Goal: Task Accomplishment & Management: Manage account settings

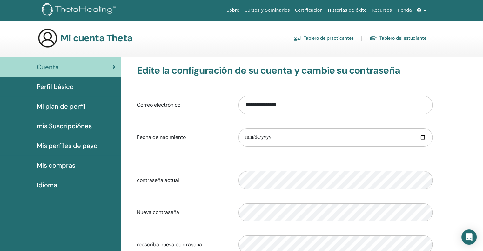
click at [58, 86] on span "Perfil básico" at bounding box center [55, 87] width 37 height 10
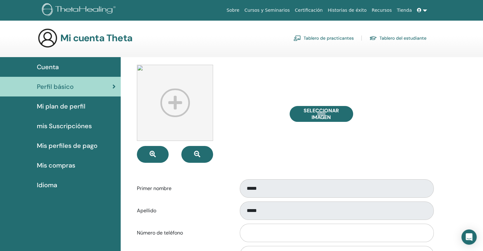
click at [175, 102] on img at bounding box center [175, 103] width 76 height 76
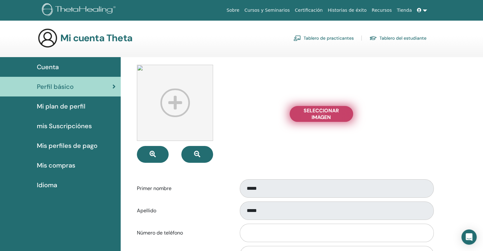
click at [335, 115] on span "Seleccionar imagen" at bounding box center [322, 113] width 48 height 13
click at [326, 115] on input "Seleccionar imagen" at bounding box center [321, 114] width 8 height 4
click at [316, 114] on span "Seleccionar imagen" at bounding box center [322, 113] width 48 height 13
click at [317, 114] on input "Seleccionar imagen" at bounding box center [321, 114] width 8 height 4
click at [313, 111] on span "Seleccionar imagen" at bounding box center [322, 113] width 48 height 13
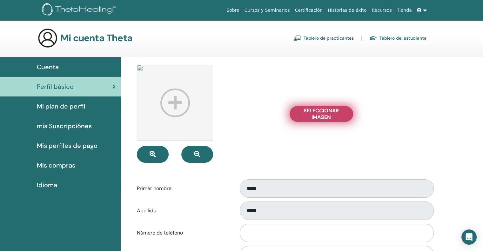
click at [317, 112] on input "Seleccionar imagen" at bounding box center [321, 114] width 8 height 4
click at [316, 112] on span "Seleccionar imagen" at bounding box center [322, 113] width 48 height 13
click at [317, 112] on input "Seleccionar imagen" at bounding box center [321, 114] width 8 height 4
type input "**********"
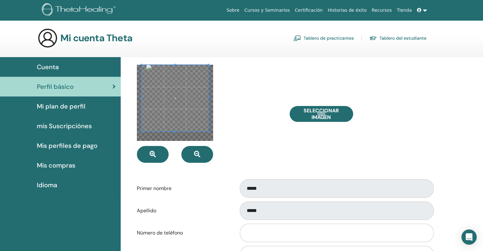
click at [174, 65] on div at bounding box center [175, 98] width 67 height 67
click at [177, 140] on div at bounding box center [175, 102] width 75 height 75
click at [138, 102] on span at bounding box center [174, 102] width 75 height 75
click at [145, 106] on div at bounding box center [178, 102] width 67 height 67
click at [184, 180] on div "Primer nombre *****" at bounding box center [284, 188] width 305 height 21
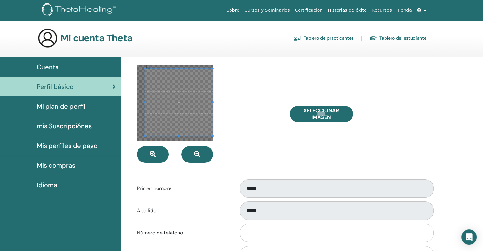
click at [165, 101] on span at bounding box center [178, 102] width 67 height 67
click at [180, 142] on div at bounding box center [208, 114] width 152 height 98
click at [212, 67] on div at bounding box center [175, 103] width 76 height 76
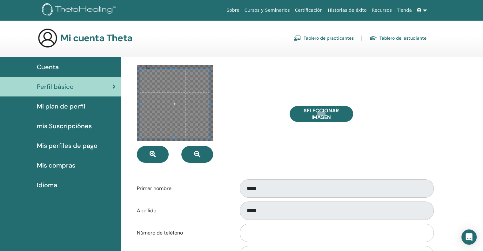
click at [209, 76] on div at bounding box center [174, 104] width 69 height 69
click at [175, 65] on span at bounding box center [174, 65] width 2 height 2
click at [174, 144] on div at bounding box center [208, 114] width 152 height 98
click at [175, 139] on span at bounding box center [175, 103] width 76 height 76
click at [212, 103] on span at bounding box center [175, 103] width 76 height 76
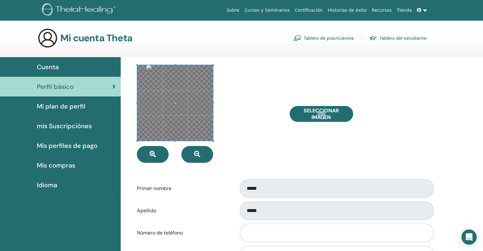
click at [246, 102] on div at bounding box center [208, 114] width 152 height 98
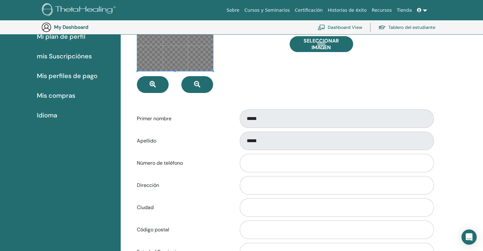
scroll to position [109, 0]
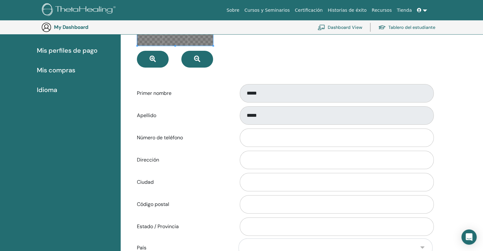
click at [185, 138] on label "Número de teléfono" at bounding box center [183, 138] width 102 height 12
click at [240, 138] on input "Número de teléfono" at bounding box center [337, 138] width 194 height 18
click at [257, 160] on input "Dirección" at bounding box center [337, 160] width 194 height 18
type input "******"
click at [264, 182] on input "Ciudad" at bounding box center [337, 182] width 194 height 18
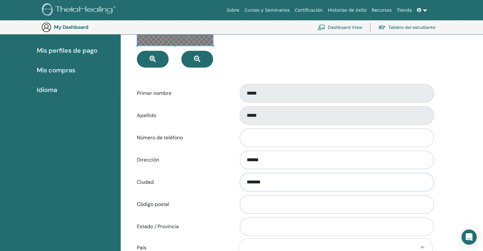
type input "*******"
drag, startPoint x: 267, startPoint y: 156, endPoint x: 231, endPoint y: 155, distance: 35.6
click at [231, 155] on div "Dirección ******" at bounding box center [284, 160] width 305 height 21
click at [250, 225] on input "Estado / Provincia" at bounding box center [337, 227] width 194 height 18
type input "********"
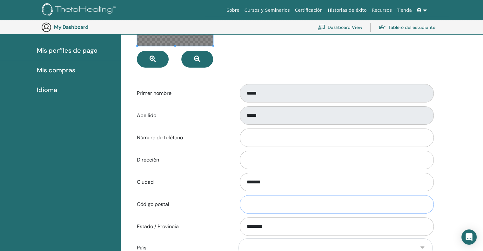
click at [257, 207] on input "Código postal" at bounding box center [337, 204] width 194 height 18
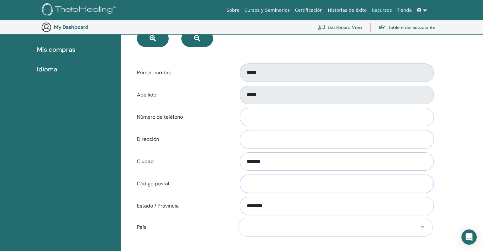
scroll to position [141, 0]
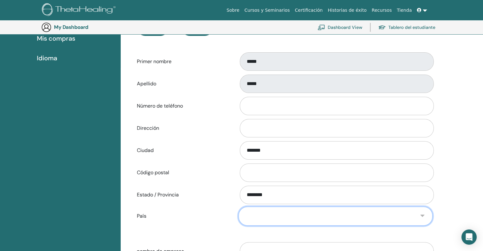
click at [268, 216] on select "**********" at bounding box center [336, 216] width 194 height 19
select select "**"
click at [239, 207] on select "**********" at bounding box center [336, 216] width 194 height 19
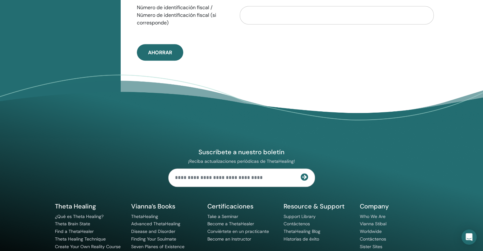
scroll to position [435, 0]
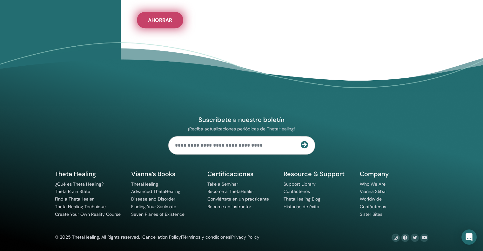
click at [163, 20] on span "Ahorrar" at bounding box center [160, 20] width 24 height 7
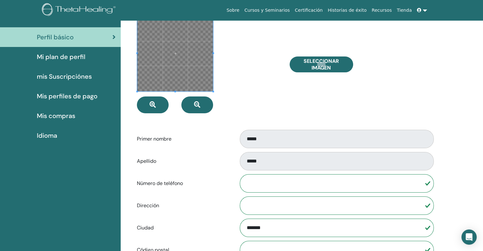
scroll to position [22, 0]
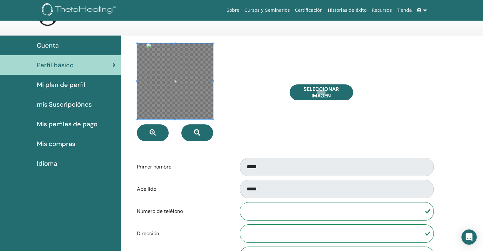
click at [272, 52] on div at bounding box center [208, 92] width 152 height 98
click at [174, 81] on span at bounding box center [175, 82] width 76 height 76
click at [235, 86] on div at bounding box center [208, 92] width 152 height 98
click at [254, 105] on div at bounding box center [208, 92] width 152 height 98
click at [191, 95] on span at bounding box center [175, 82] width 76 height 76
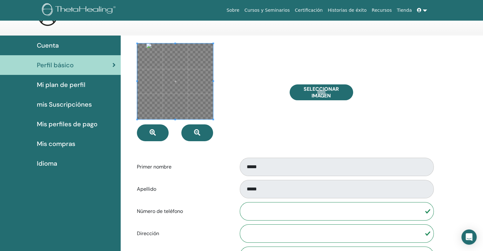
click at [181, 91] on span at bounding box center [175, 82] width 76 height 76
click at [165, 62] on span at bounding box center [175, 82] width 76 height 76
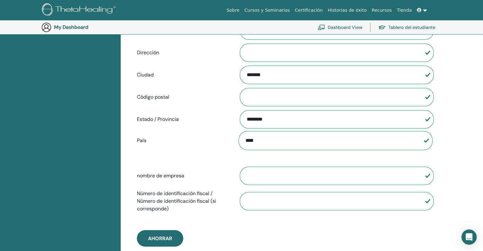
scroll to position [255, 0]
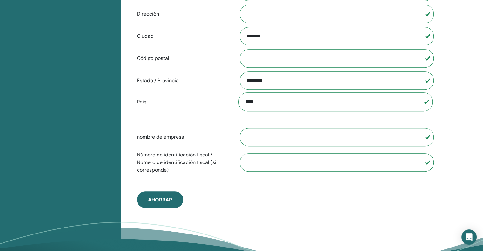
click at [481, 157] on div "Seleccionar imagen Primer nombre ***** Apellido ***** Número de teléfono Direcc…" at bounding box center [302, 51] width 362 height 470
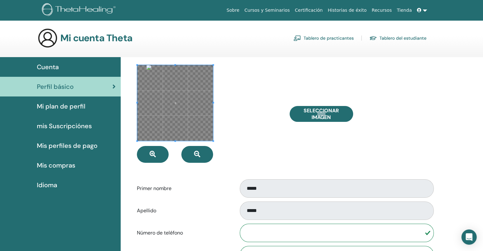
click at [198, 104] on span at bounding box center [175, 103] width 76 height 76
click at [193, 77] on span at bounding box center [175, 103] width 76 height 76
click at [213, 142] on div at bounding box center [208, 114] width 152 height 98
click at [215, 143] on div at bounding box center [208, 114] width 152 height 98
click at [230, 125] on div at bounding box center [208, 114] width 152 height 98
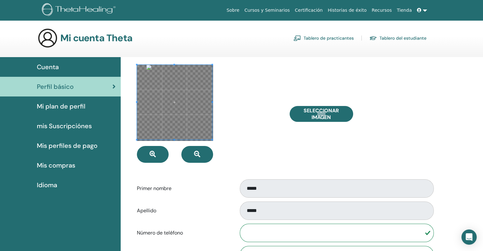
click at [209, 123] on span at bounding box center [174, 102] width 75 height 75
click at [146, 137] on span at bounding box center [174, 102] width 75 height 75
click at [182, 120] on span at bounding box center [174, 103] width 75 height 75
click at [224, 133] on div at bounding box center [208, 114] width 152 height 98
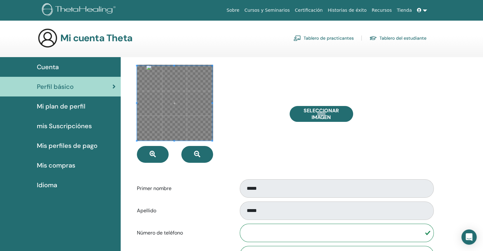
click at [237, 133] on div at bounding box center [208, 114] width 152 height 98
click at [293, 143] on div "Seleccionar imagen" at bounding box center [361, 114] width 152 height 98
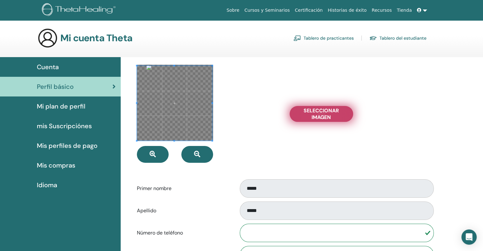
click at [313, 115] on span "Seleccionar imagen" at bounding box center [322, 113] width 48 height 13
click at [317, 115] on input "Seleccionar imagen" at bounding box center [321, 114] width 8 height 4
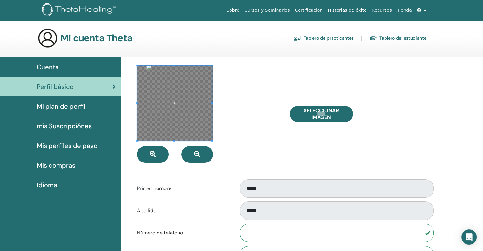
click at [264, 72] on div at bounding box center [208, 114] width 152 height 98
click at [192, 101] on span at bounding box center [175, 103] width 75 height 75
click at [236, 85] on div at bounding box center [208, 114] width 152 height 98
click at [239, 150] on div at bounding box center [208, 114] width 152 height 98
click at [262, 119] on div at bounding box center [208, 114] width 152 height 98
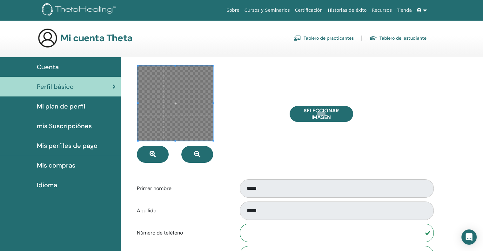
click at [224, 196] on div "Primer nombre *****" at bounding box center [284, 188] width 305 height 21
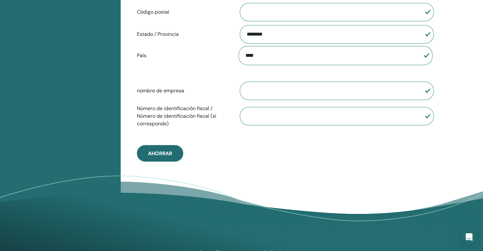
scroll to position [332, 0]
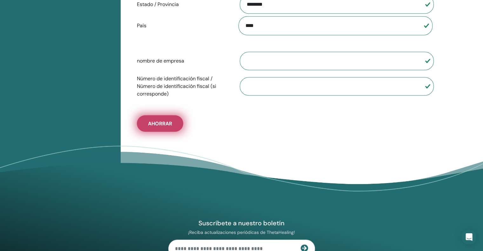
click at [174, 124] on button "Ahorrar" at bounding box center [160, 123] width 46 height 17
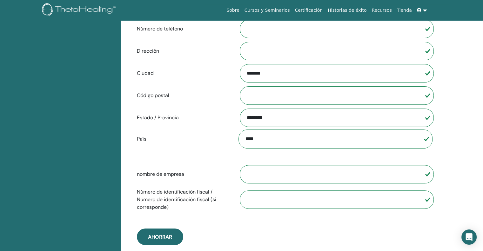
scroll to position [0, 0]
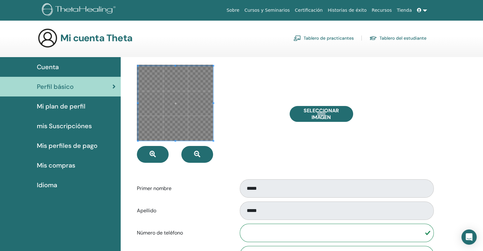
click at [171, 77] on span at bounding box center [175, 103] width 75 height 75
click at [164, 108] on span at bounding box center [175, 102] width 75 height 75
drag, startPoint x: 217, startPoint y: 106, endPoint x: 225, endPoint y: 107, distance: 7.3
click at [217, 106] on div at bounding box center [208, 114] width 152 height 98
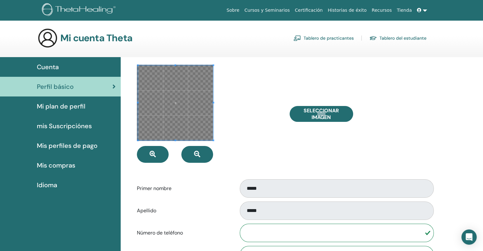
click at [231, 108] on div at bounding box center [208, 114] width 152 height 98
click at [240, 103] on div at bounding box center [208, 114] width 152 height 98
click at [183, 91] on span at bounding box center [174, 102] width 75 height 75
click at [233, 89] on div at bounding box center [208, 114] width 152 height 98
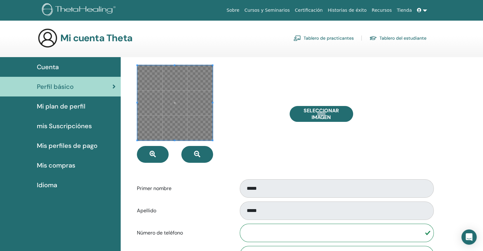
click at [247, 138] on div at bounding box center [208, 114] width 152 height 98
click at [48, 185] on span "Idioma" at bounding box center [47, 185] width 20 height 10
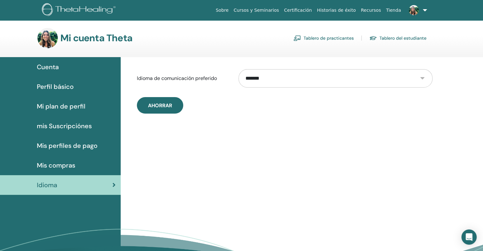
click at [276, 77] on select "**********" at bounding box center [336, 78] width 194 height 18
click at [178, 135] on div "**********" at bounding box center [302, 174] width 362 height 235
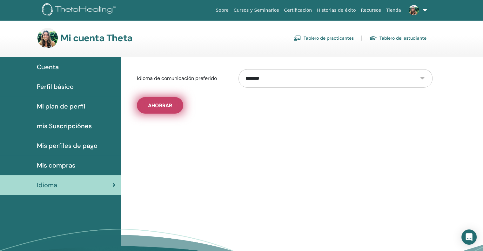
click at [164, 105] on span "Ahorrar" at bounding box center [160, 105] width 24 height 7
click at [166, 105] on span "Ahorrar" at bounding box center [160, 105] width 24 height 7
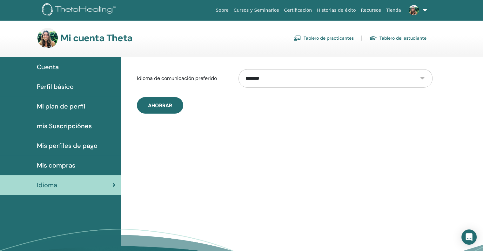
click at [424, 104] on div "Ahorrar" at bounding box center [285, 105] width 296 height 17
click at [51, 67] on span "Cuenta" at bounding box center [48, 67] width 22 height 10
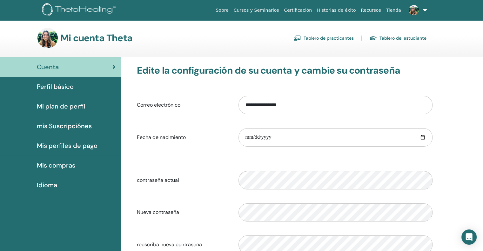
click at [333, 36] on link "Tablero de practicantes" at bounding box center [323, 38] width 60 height 10
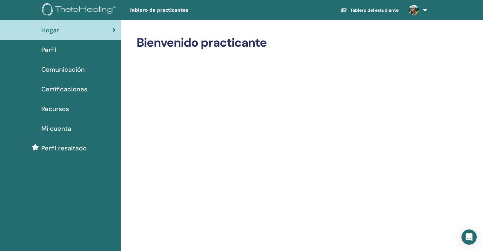
click at [425, 10] on link at bounding box center [417, 10] width 26 height 20
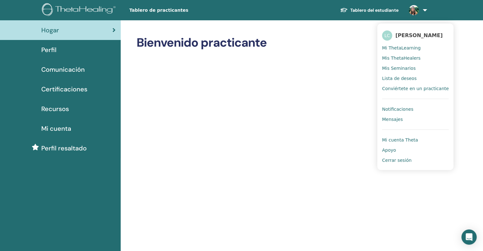
click at [60, 128] on span "Mi cuenta" at bounding box center [56, 129] width 30 height 10
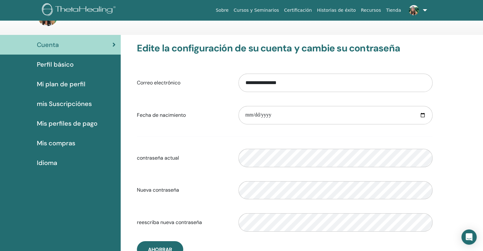
scroll to position [32, 0]
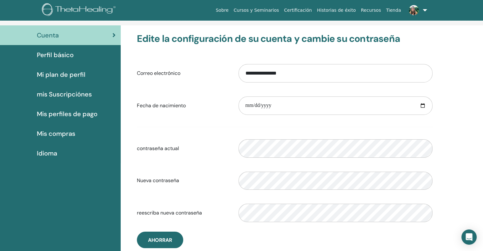
click at [66, 75] on span "Mi plan de perfil" at bounding box center [61, 75] width 49 height 10
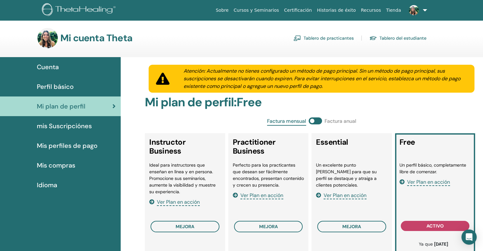
click at [65, 65] on div "Cuenta" at bounding box center [60, 67] width 111 height 10
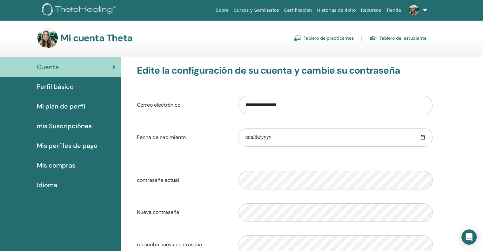
click at [342, 37] on link "Tablero de practicantes" at bounding box center [323, 38] width 60 height 10
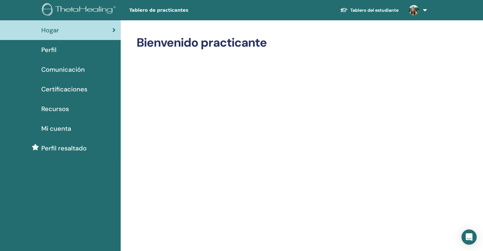
click at [412, 8] on img at bounding box center [414, 10] width 10 height 10
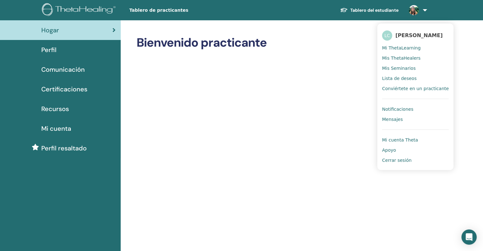
click at [411, 34] on span "[PERSON_NAME]" at bounding box center [418, 35] width 47 height 7
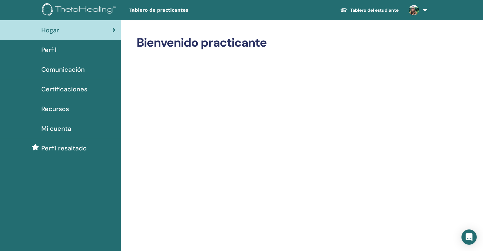
click at [51, 49] on span "Perfil" at bounding box center [48, 50] width 15 height 10
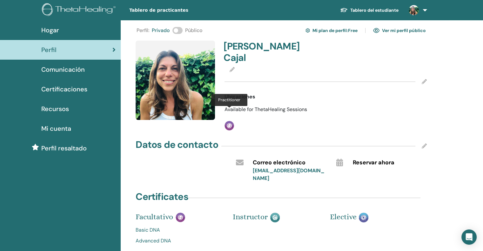
click at [230, 121] on img at bounding box center [230, 126] width 10 height 10
click at [424, 79] on icon at bounding box center [424, 81] width 5 height 5
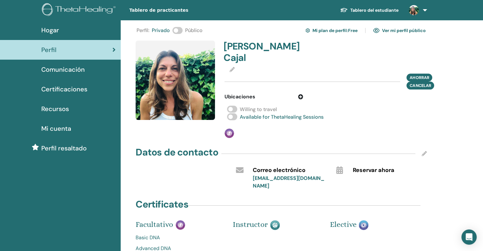
click at [247, 93] on span "Ubicaciones" at bounding box center [240, 97] width 31 height 8
click at [302, 94] on icon at bounding box center [300, 96] width 5 height 5
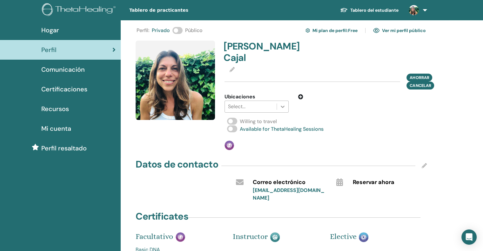
click at [283, 104] on icon at bounding box center [282, 107] width 6 height 6
click at [282, 106] on icon at bounding box center [283, 107] width 4 height 2
click at [242, 102] on div at bounding box center [250, 106] width 45 height 9
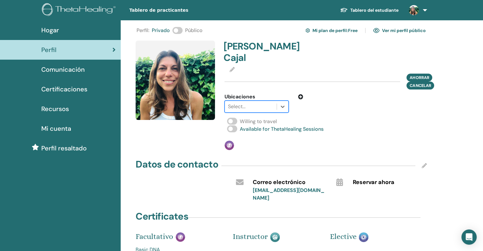
click at [241, 102] on div at bounding box center [250, 106] width 45 height 9
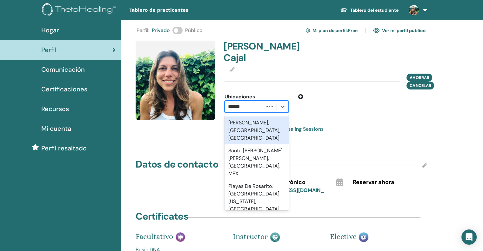
type input "*******"
click at [240, 117] on div "[PERSON_NAME], [GEOGRAPHIC_DATA], [GEOGRAPHIC_DATA]" at bounding box center [257, 131] width 64 height 28
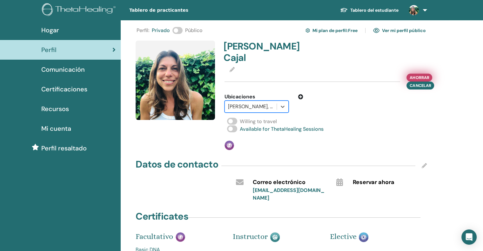
click at [420, 74] on span "Ahorrar" at bounding box center [419, 77] width 19 height 7
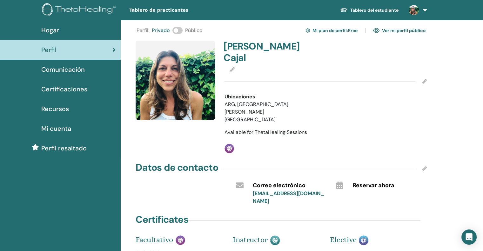
click at [378, 29] on img at bounding box center [376, 31] width 6 height 6
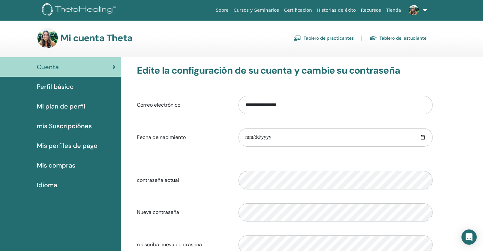
click at [66, 85] on span "Perfil básico" at bounding box center [55, 87] width 37 height 10
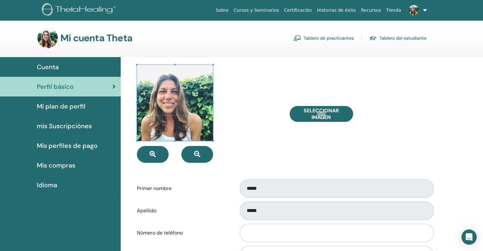
click at [259, 131] on div at bounding box center [208, 114] width 152 height 98
click at [64, 105] on span "Mi plan de perfil" at bounding box center [61, 107] width 49 height 10
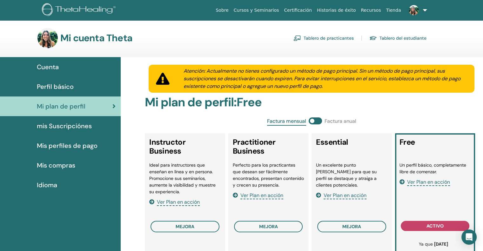
click at [84, 124] on span "mis Suscripciónes" at bounding box center [64, 126] width 55 height 10
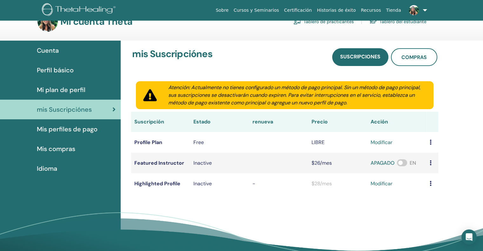
scroll to position [15, 0]
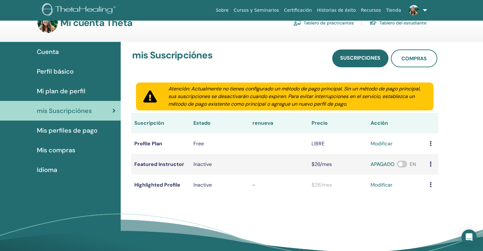
click at [57, 52] on span "Cuenta" at bounding box center [48, 52] width 22 height 10
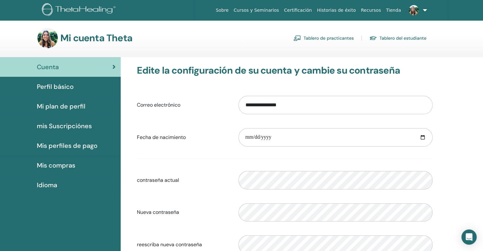
click at [53, 84] on span "Perfil básico" at bounding box center [55, 87] width 37 height 10
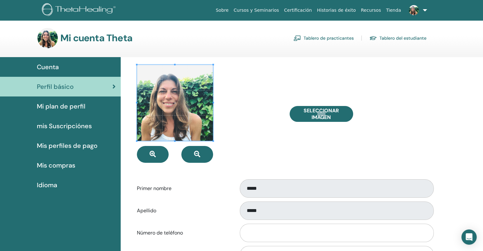
click at [253, 139] on div at bounding box center [208, 114] width 152 height 98
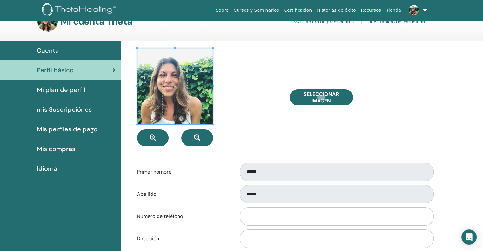
scroll to position [32, 0]
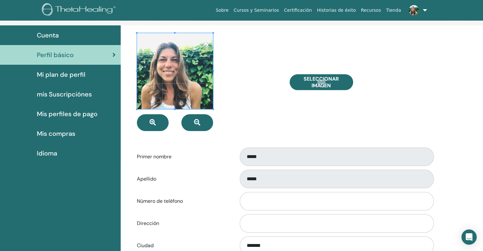
click at [425, 8] on link at bounding box center [417, 10] width 26 height 20
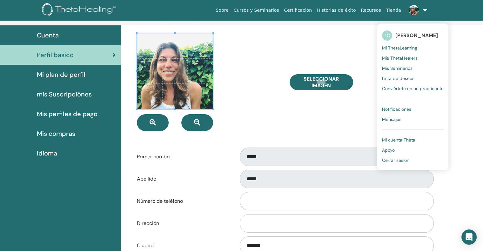
click at [46, 153] on span "Idioma" at bounding box center [47, 154] width 20 height 10
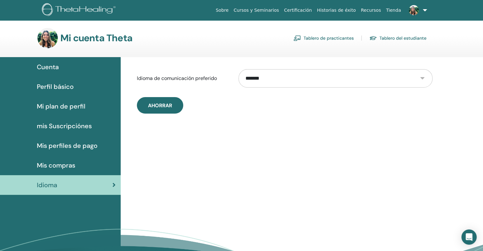
click at [55, 66] on span "Cuenta" at bounding box center [48, 67] width 22 height 10
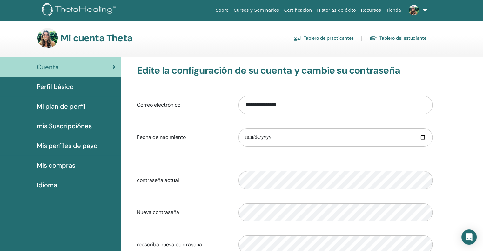
click at [59, 85] on span "Perfil básico" at bounding box center [55, 87] width 37 height 10
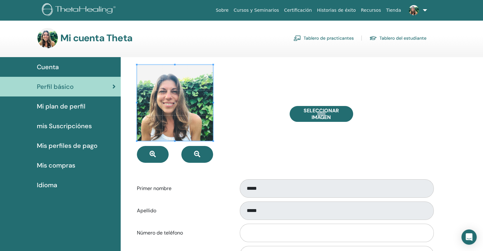
click at [328, 38] on link "Tablero de practicantes" at bounding box center [323, 38] width 60 height 10
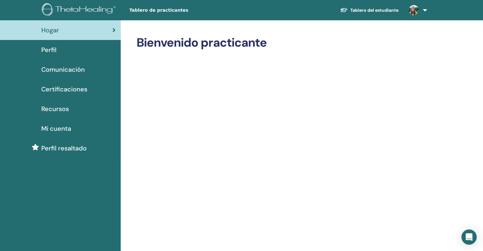
click at [52, 47] on span "Perfil" at bounding box center [48, 50] width 15 height 10
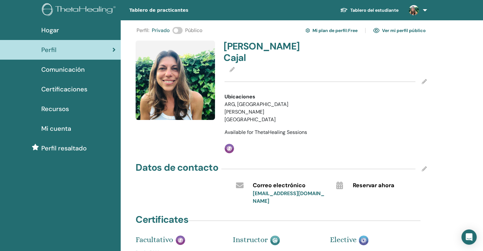
click at [425, 79] on icon at bounding box center [424, 81] width 5 height 5
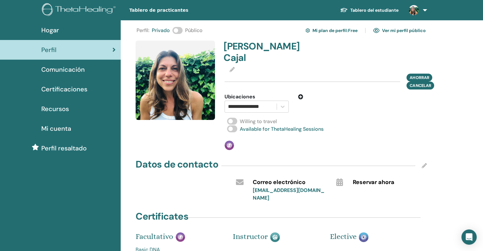
click at [302, 94] on icon at bounding box center [300, 96] width 5 height 5
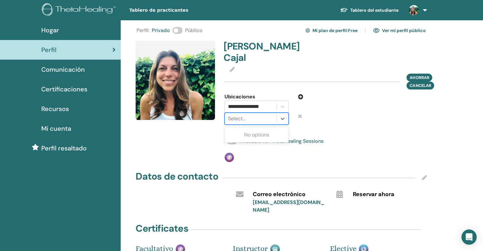
click at [251, 114] on div at bounding box center [250, 118] width 45 height 9
type input "***"
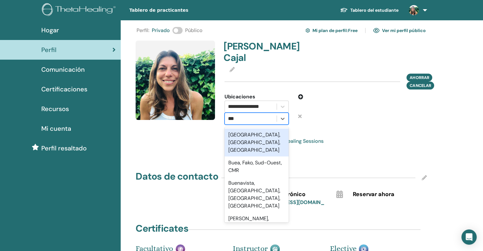
click at [250, 129] on div "[GEOGRAPHIC_DATA], [GEOGRAPHIC_DATA], [GEOGRAPHIC_DATA]" at bounding box center [257, 143] width 64 height 28
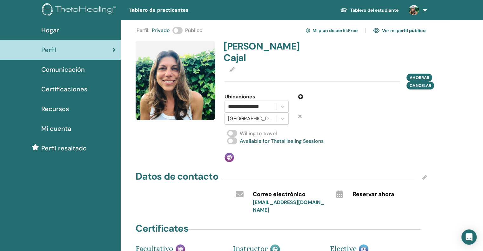
click at [179, 30] on span at bounding box center [177, 30] width 10 height 7
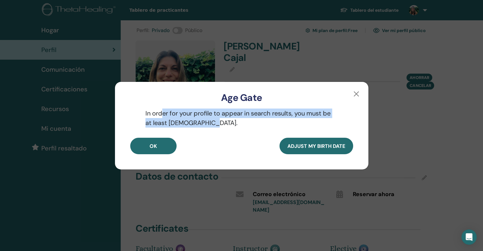
drag, startPoint x: 161, startPoint y: 111, endPoint x: 248, endPoint y: 120, distance: 87.8
click at [248, 120] on p "In order for your profile to appear in search results, you must be at least 18 …" at bounding box center [241, 118] width 223 height 19
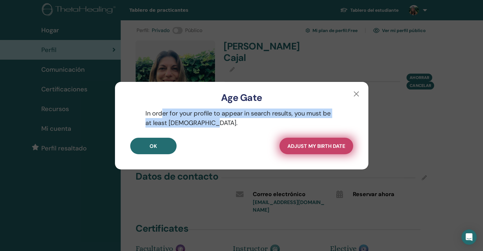
click at [302, 148] on span "Adjust my Birth Date" at bounding box center [316, 146] width 58 height 7
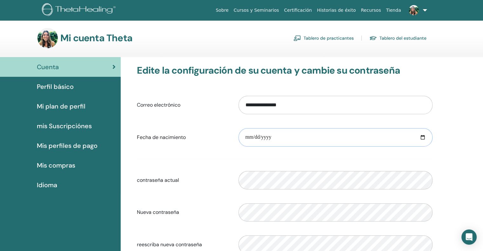
click at [258, 137] on input "date" at bounding box center [336, 137] width 194 height 18
click at [251, 136] on input "date" at bounding box center [336, 137] width 194 height 18
type input "**********"
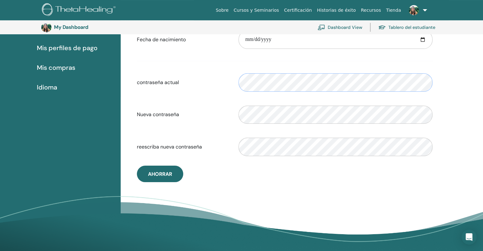
scroll to position [173, 0]
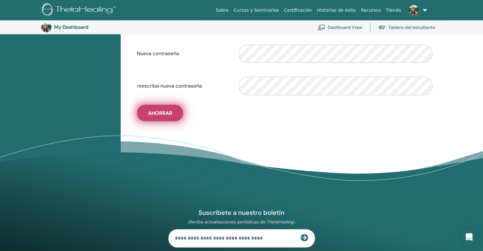
click at [166, 112] on span "Ahorrar" at bounding box center [160, 113] width 24 height 7
click at [164, 112] on span "Ahorrar" at bounding box center [160, 113] width 24 height 7
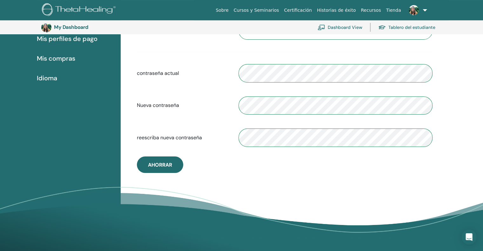
scroll to position [0, 0]
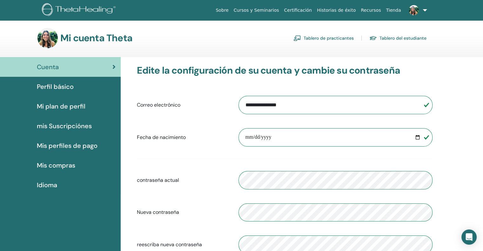
click at [322, 38] on link "Tablero de practicantes" at bounding box center [323, 38] width 60 height 10
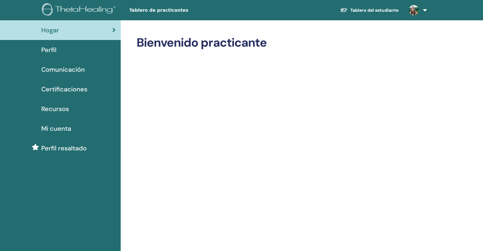
click at [50, 47] on span "Perfil" at bounding box center [48, 50] width 15 height 10
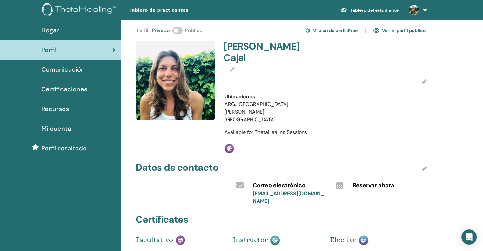
click at [424, 79] on icon at bounding box center [424, 81] width 5 height 5
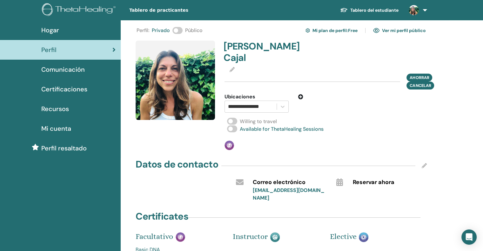
click at [302, 94] on icon at bounding box center [300, 96] width 5 height 5
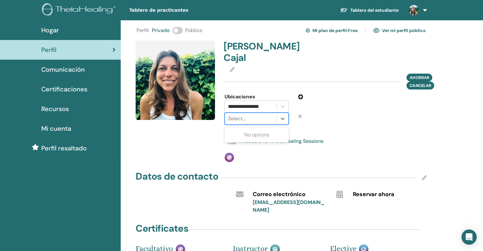
click at [255, 114] on div at bounding box center [250, 118] width 45 height 9
type input "***"
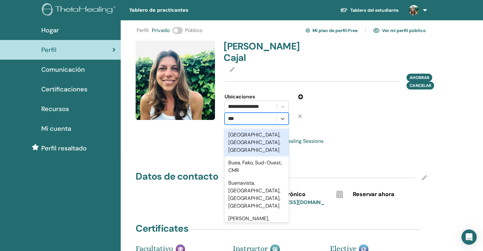
click at [257, 132] on div "[GEOGRAPHIC_DATA], [GEOGRAPHIC_DATA], [GEOGRAPHIC_DATA]" at bounding box center [257, 143] width 64 height 28
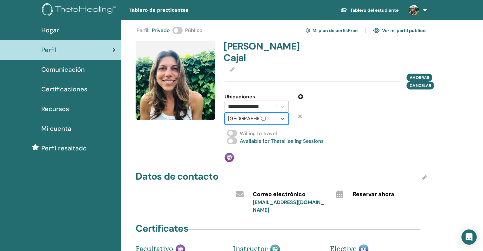
click at [392, 29] on link "Ver mi perfil público" at bounding box center [399, 30] width 53 height 10
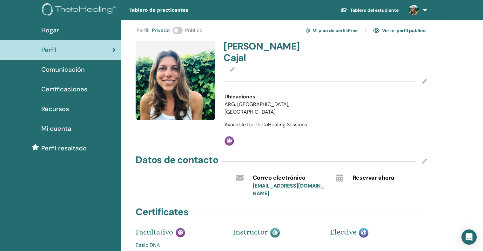
click at [183, 29] on div "Perfil : Privado Público Mi plan de perfil : Free Ver mi perfil público" at bounding box center [281, 30] width 289 height 10
click at [179, 30] on span at bounding box center [177, 30] width 10 height 7
click at [397, 29] on link "Ver mi perfil público" at bounding box center [399, 30] width 53 height 10
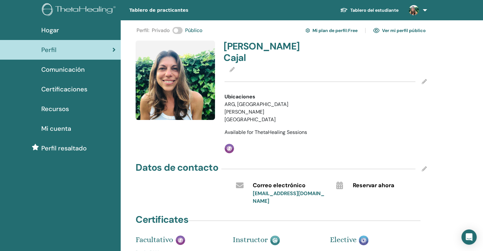
click at [423, 79] on icon at bounding box center [424, 81] width 5 height 5
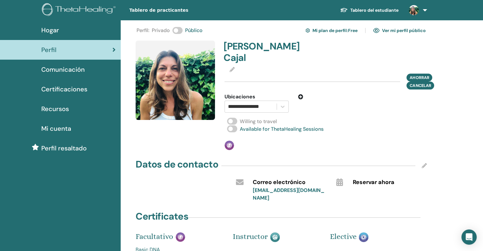
click at [301, 94] on icon at bounding box center [300, 96] width 5 height 5
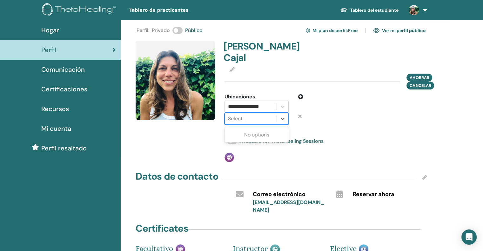
click at [262, 114] on div at bounding box center [250, 118] width 45 height 9
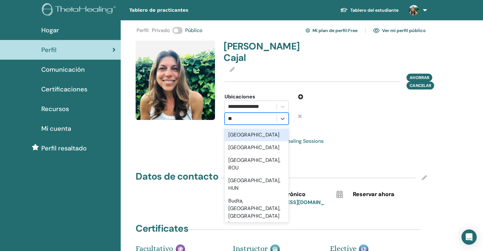
type input "***"
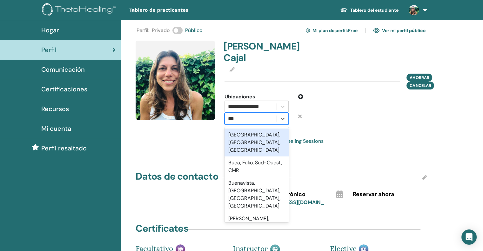
click at [265, 137] on div "Buenos Aires, Ciudad Autónoma de Buenos Aires, ARG" at bounding box center [257, 143] width 64 height 28
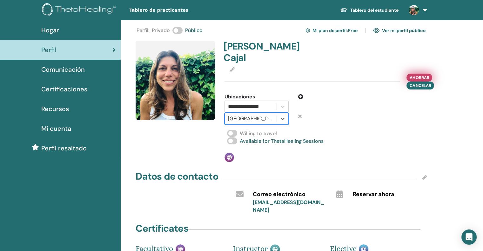
click at [416, 74] on span "Ahorrar" at bounding box center [419, 77] width 19 height 7
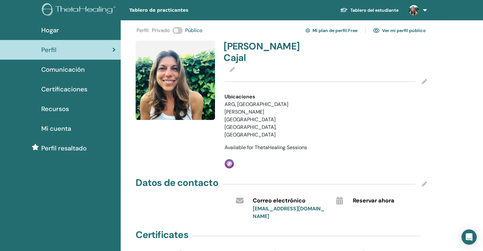
click at [369, 9] on link "Tablero del estudiante" at bounding box center [369, 10] width 69 height 12
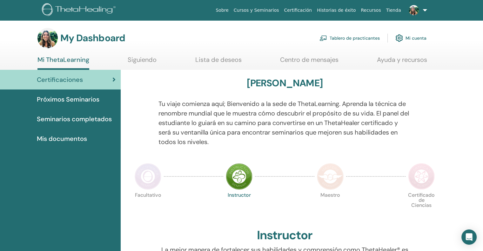
click at [210, 208] on div "Facultativo Instructor Maestro Certificado de Ciencias" at bounding box center [284, 208] width 305 height 34
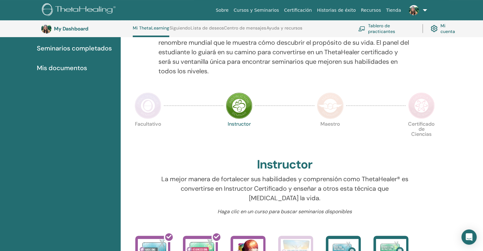
scroll to position [112, 0]
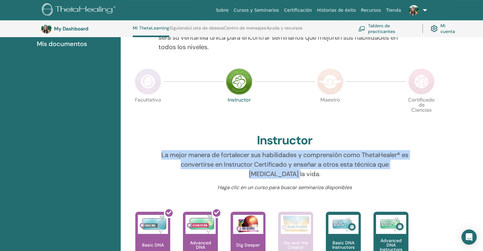
drag, startPoint x: 160, startPoint y: 152, endPoint x: 412, endPoint y: 171, distance: 252.2
click at [412, 171] on div "La mejor manera de fortalecer sus habilidades y comprensión como ThetaHealer® e…" at bounding box center [285, 167] width 262 height 34
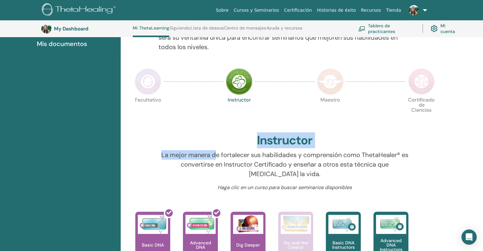
drag, startPoint x: 225, startPoint y: 146, endPoint x: 212, endPoint y: 158, distance: 17.5
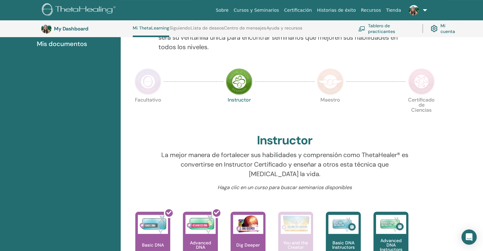
click at [183, 167] on p "La mejor manera de fortalecer sus habilidades y comprensión como ThetaHealer® e…" at bounding box center [284, 164] width 253 height 29
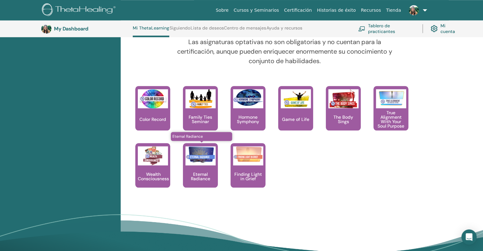
scroll to position [620, 0]
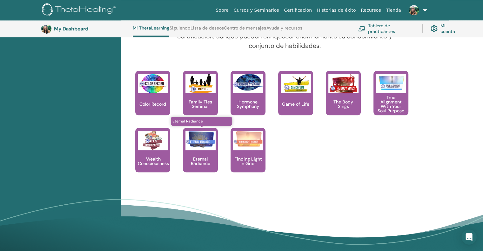
click at [199, 159] on p "Eternal Radiance" at bounding box center [200, 161] width 35 height 9
